Goal: Contribute content: Add original content to the website for others to see

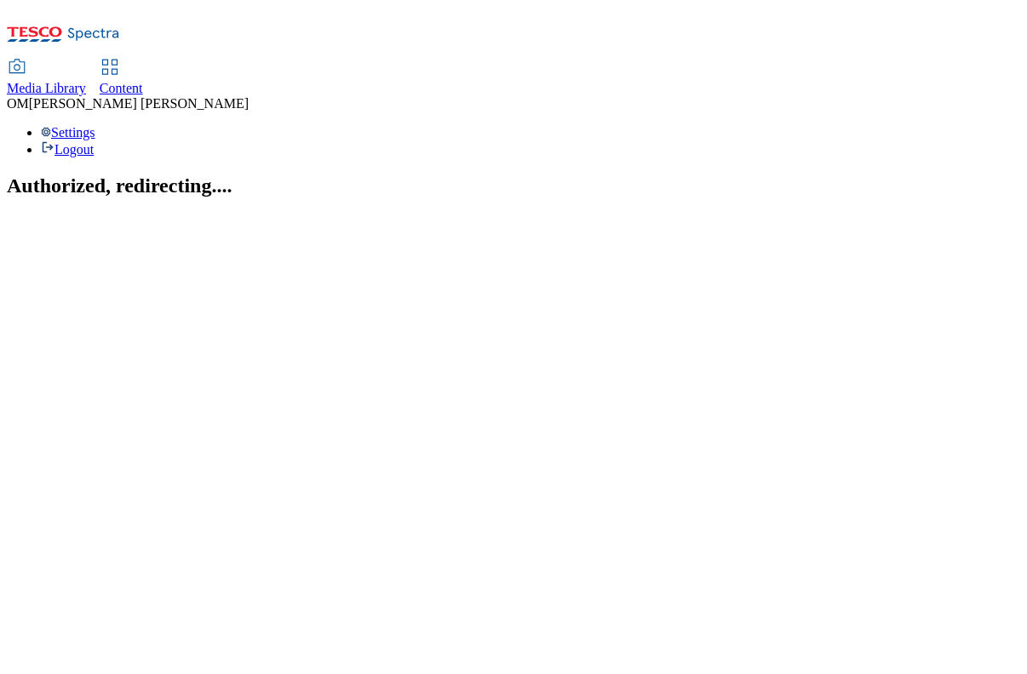
click at [86, 81] on span "Media Library" at bounding box center [46, 88] width 79 height 14
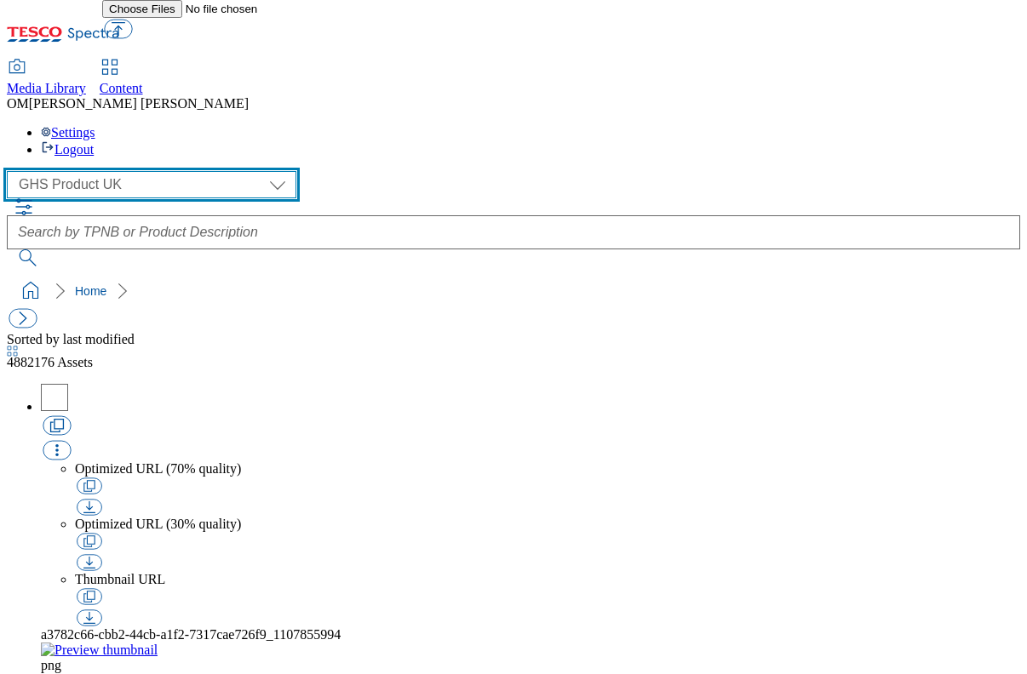
click at [153, 171] on select "GHS Marketing UK GHS Product UK ghs-roi" at bounding box center [151, 184] width 289 height 27
select select "flare-ghs-mktg"
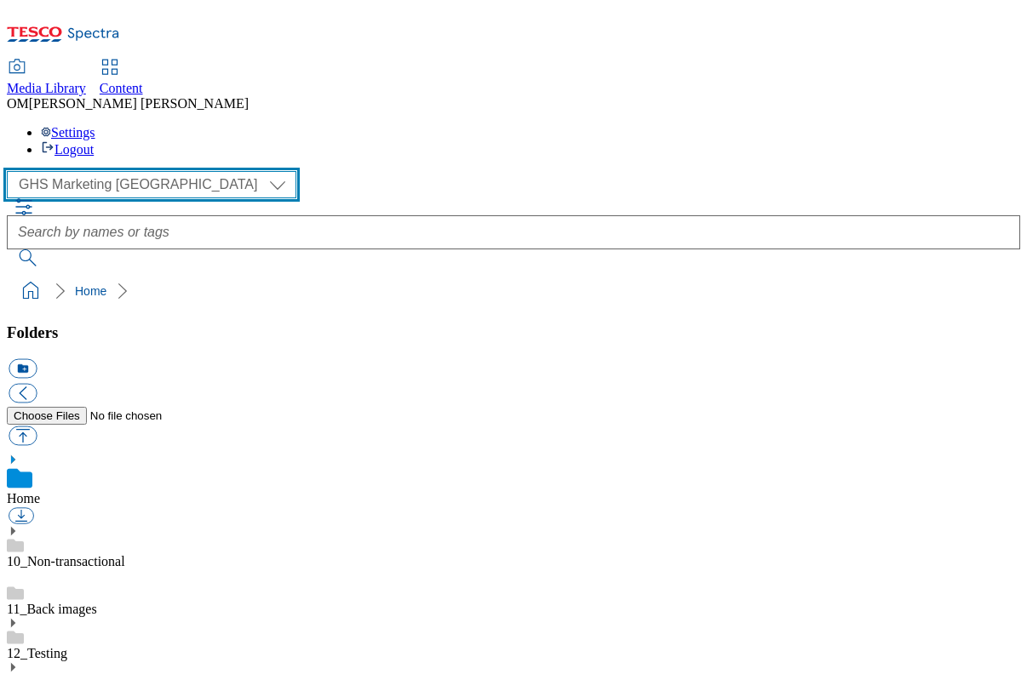
scroll to position [611, 0]
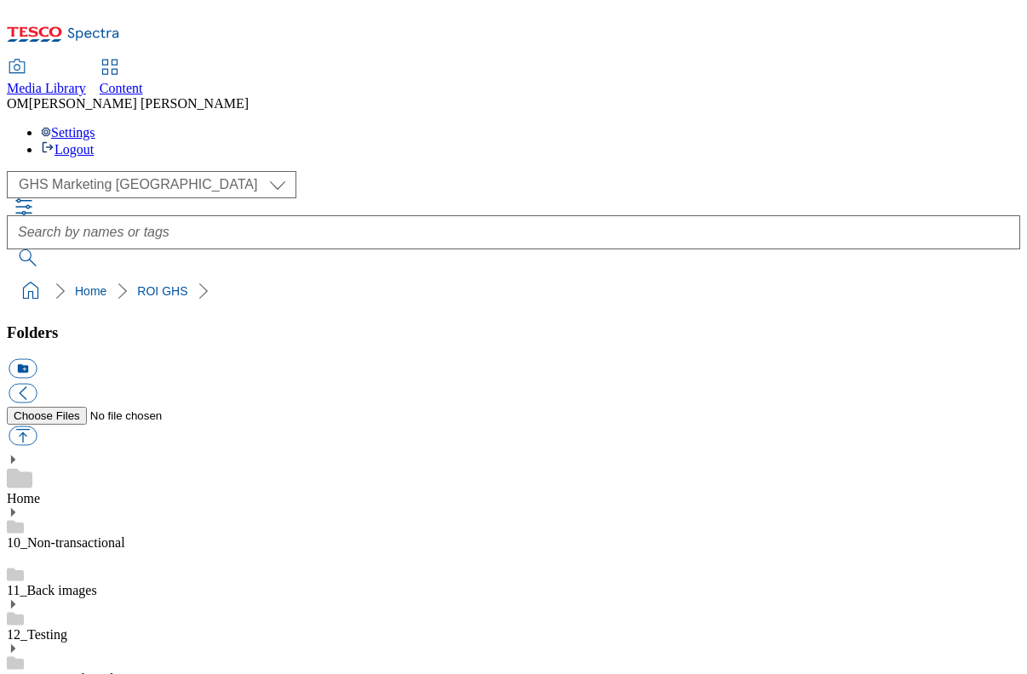
scroll to position [267, 0]
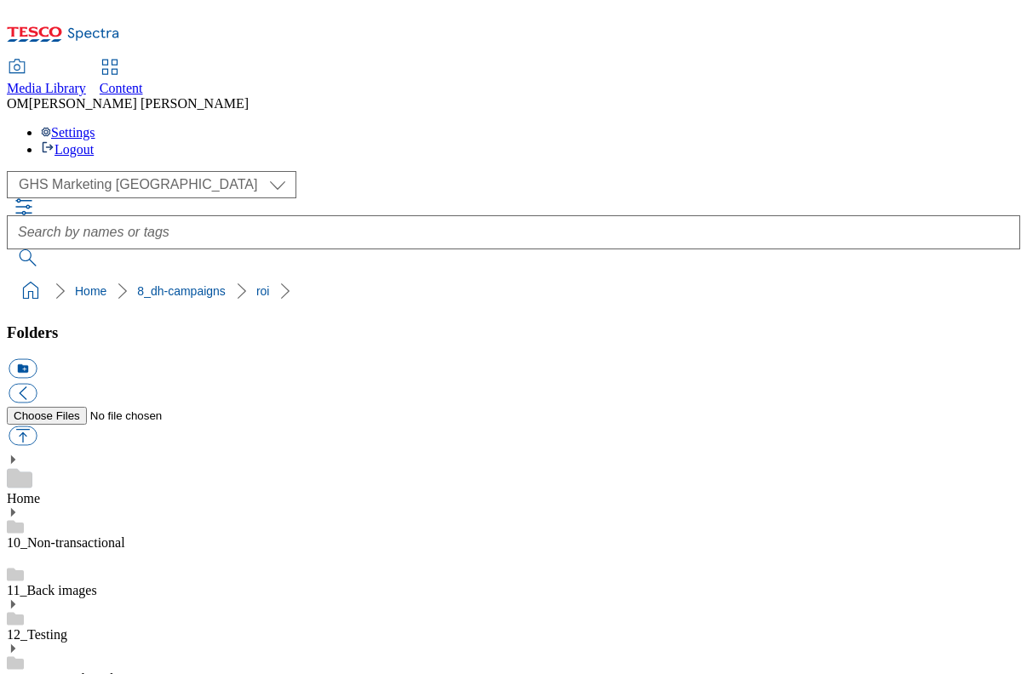
scroll to position [905, 0]
click at [37, 427] on button "button" at bounding box center [23, 437] width 28 height 20
type input "C:\fakepath\1754636325601-ad541591_ROI_M&Ms_LegoBrand_H_1184x333_V2.jpg"
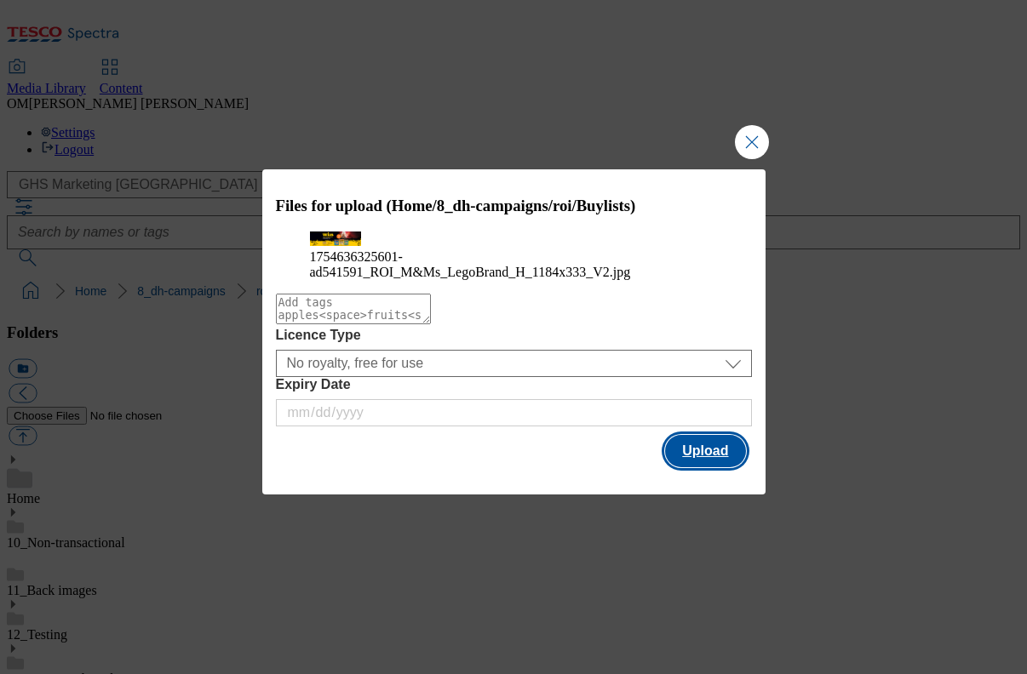
click at [705, 467] on button "Upload" at bounding box center [705, 451] width 80 height 32
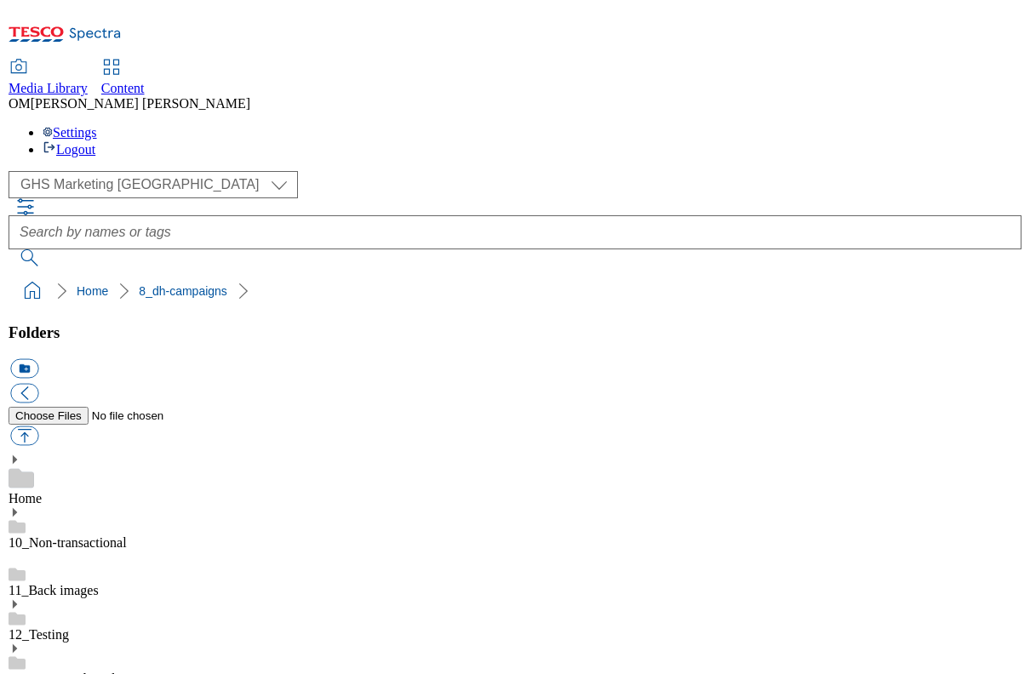
scroll to position [10, 0]
